Goal: Task Accomplishment & Management: Manage account settings

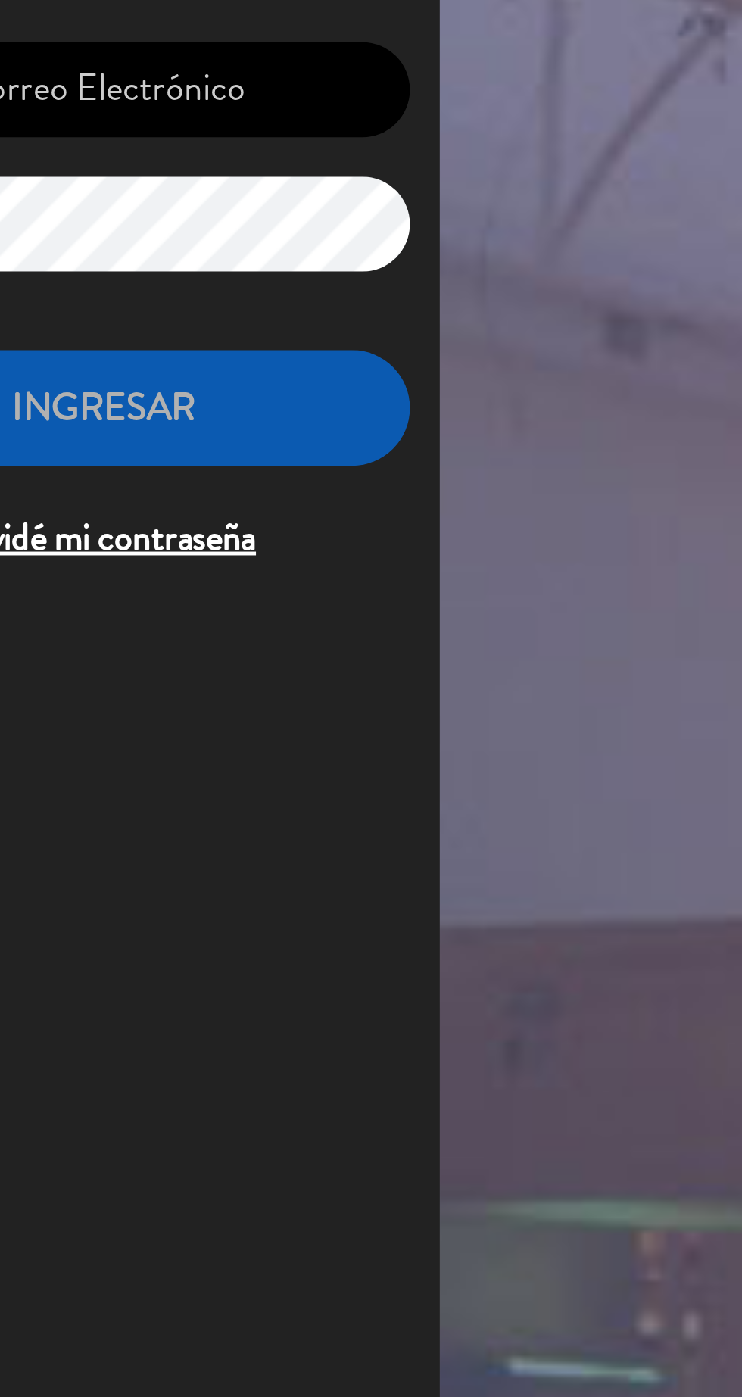
click at [235, 244] on input "email" at bounding box center [155, 235] width 248 height 39
type input "[EMAIL_ADDRESS][DOMAIN_NAME]"
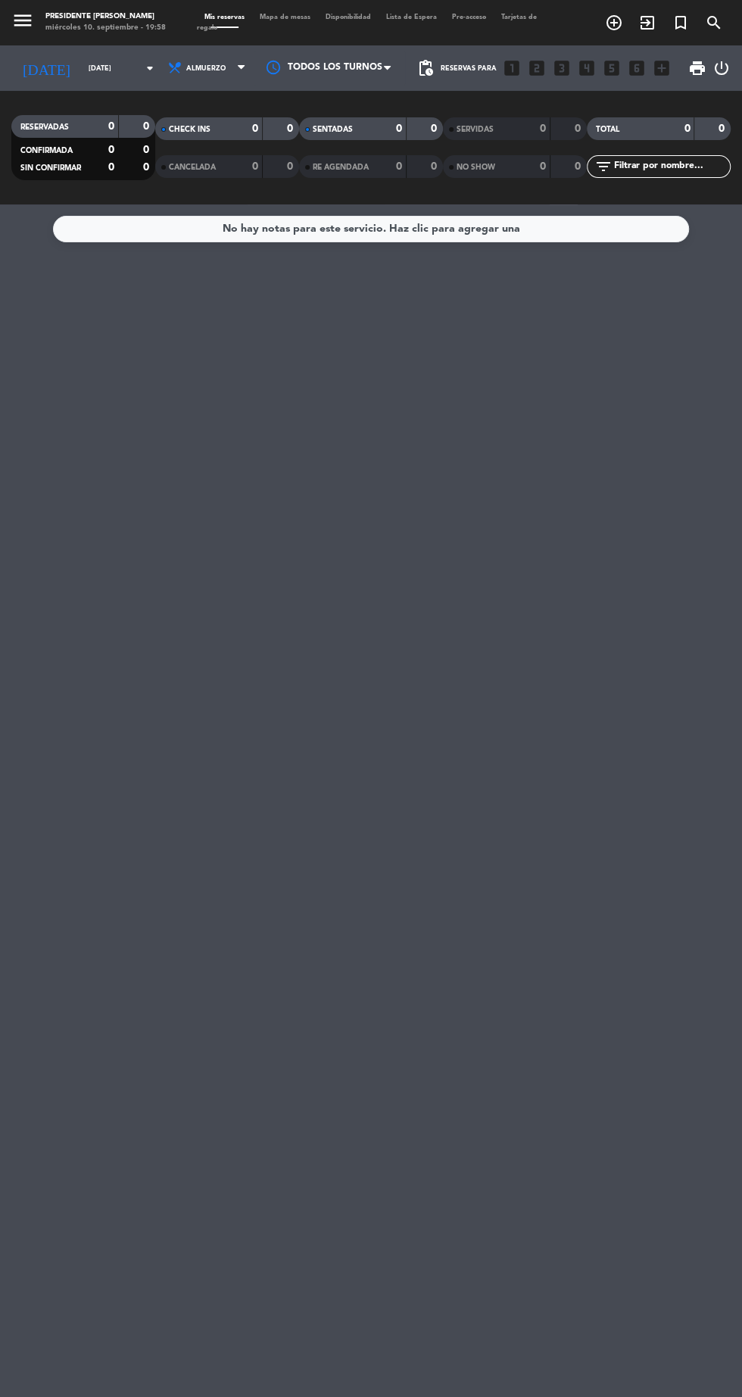
scroll to position [19, 0]
click at [221, 51] on span "Almuerzo" at bounding box center [208, 67] width 91 height 33
click at [224, 84] on div "menu Presidente Bar Recoleta [DATE] 10. septiembre - 19:58 Mis reservas Mapa de…" at bounding box center [371, 102] width 742 height 204
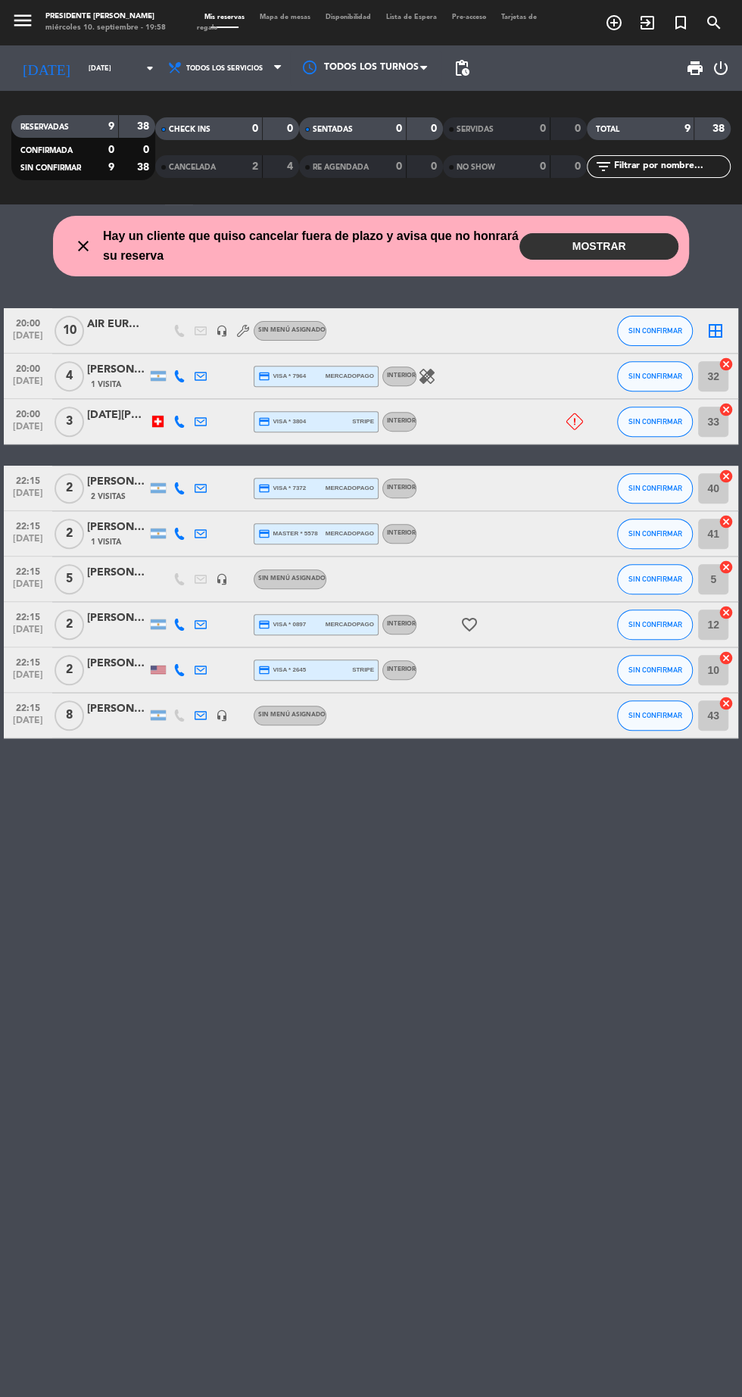
click at [119, 378] on span "1 Visita" at bounding box center [106, 384] width 30 height 12
